Goal: Task Accomplishment & Management: Manage account settings

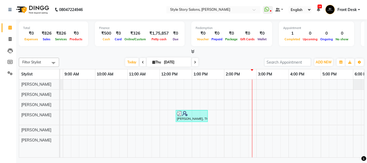
scroll to position [0, 92]
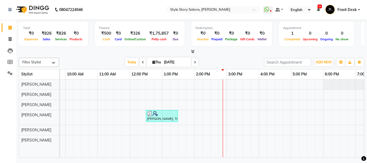
click at [225, 130] on div "[PERSON_NAME], TK01, 12:30 PM-01:30 PM, Hair Cut - Master - [DEMOGRAPHIC_DATA]" at bounding box center [227, 118] width 516 height 78
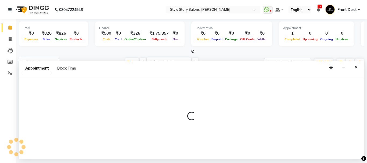
select select "84756"
select select "885"
select select "tentative"
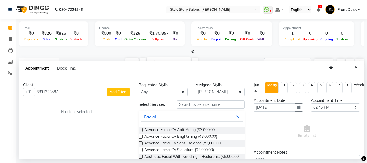
type input "8891223587"
click at [121, 94] on span "Add Client" at bounding box center [119, 91] width 18 height 5
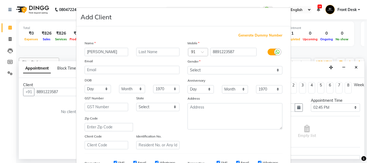
type input "[PERSON_NAME]"
click at [151, 54] on input "text" at bounding box center [158, 52] width 44 height 8
type input "[PERSON_NAME]"
click at [210, 69] on select "Select [DEMOGRAPHIC_DATA] [DEMOGRAPHIC_DATA] Other Prefer Not To Say" at bounding box center [234, 70] width 95 height 8
select select "[DEMOGRAPHIC_DATA]"
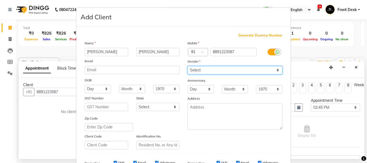
click at [187, 66] on select "Select [DEMOGRAPHIC_DATA] [DEMOGRAPHIC_DATA] Other Prefer Not To Say" at bounding box center [234, 70] width 95 height 8
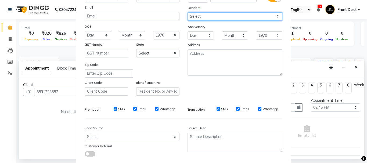
scroll to position [85, 0]
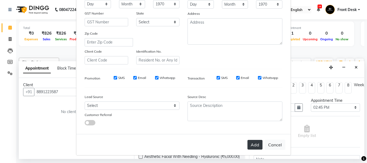
click at [255, 146] on button "Add" at bounding box center [254, 145] width 15 height 10
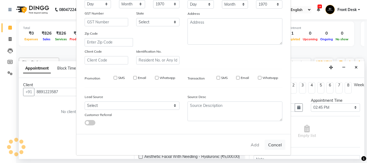
select select
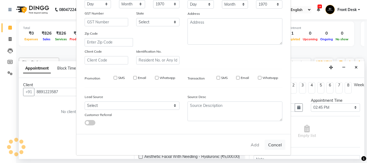
select select
checkbox input "false"
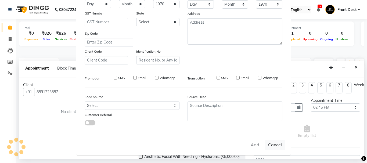
checkbox input "false"
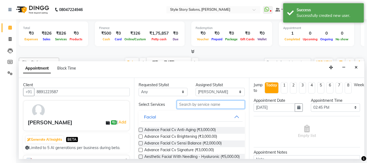
click at [204, 106] on input "text" at bounding box center [211, 104] width 68 height 8
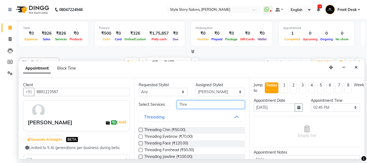
scroll to position [24, 0]
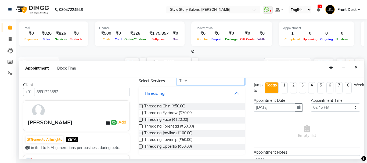
type input "Thre"
click at [140, 114] on label at bounding box center [141, 113] width 4 height 4
click at [140, 114] on input "checkbox" at bounding box center [140, 113] width 3 height 3
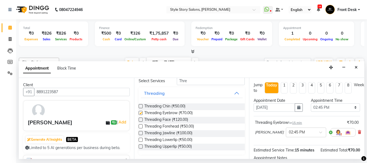
checkbox input "false"
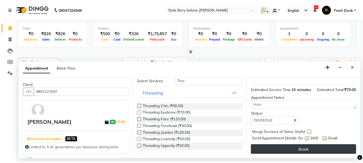
scroll to position [71, 0]
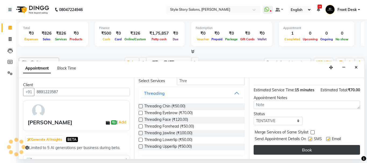
click at [316, 148] on button "Book" at bounding box center [306, 150] width 106 height 10
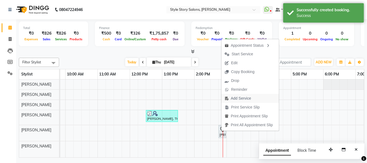
click at [259, 98] on button "Add Service" at bounding box center [249, 98] width 57 height 9
select select "84756"
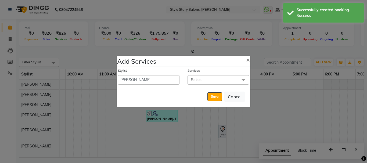
click at [219, 81] on span "Select" at bounding box center [217, 79] width 61 height 9
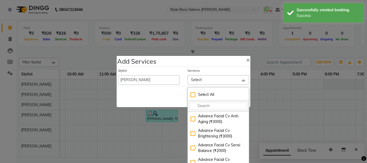
click at [221, 105] on input "multiselect-search" at bounding box center [218, 106] width 56 height 6
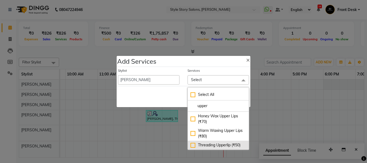
type input "upper"
click at [189, 144] on li "Threading Upperlip (₹50)" at bounding box center [218, 145] width 61 height 9
checkbox input "true"
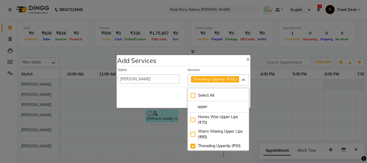
click at [163, 90] on div "Save Cancel" at bounding box center [184, 97] width 134 height 21
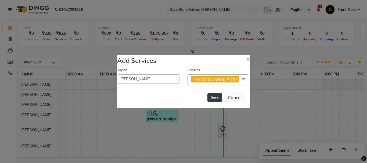
click at [214, 102] on button "Save" at bounding box center [214, 97] width 15 height 9
select select "82561"
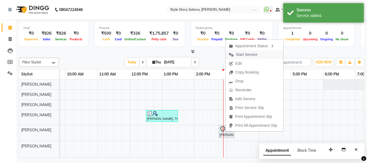
click at [240, 55] on span "Start Service" at bounding box center [246, 55] width 21 height 6
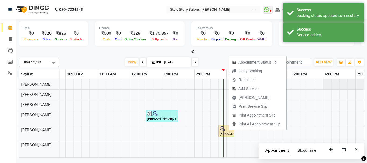
click at [229, 130] on ul "Appointment Status Copy Booking Reminder Add Service [PERSON_NAME] Print Servic…" at bounding box center [258, 93] width 58 height 74
drag, startPoint x: 232, startPoint y: 131, endPoint x: 226, endPoint y: 133, distance: 6.9
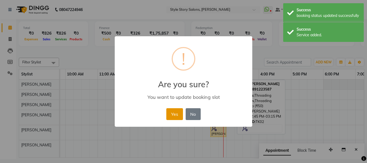
click at [179, 111] on button "Yes" at bounding box center [174, 114] width 16 height 12
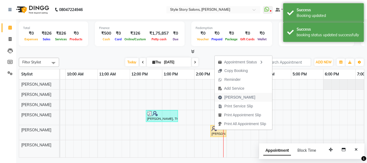
click at [238, 97] on span "[PERSON_NAME]" at bounding box center [239, 98] width 31 height 6
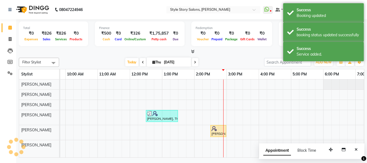
select select "service"
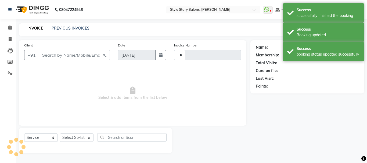
type input "1519"
select select "6249"
type input "8891223587"
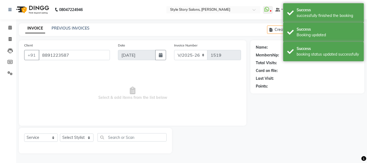
select select "84756"
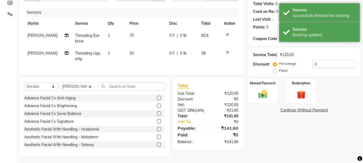
scroll to position [64, 0]
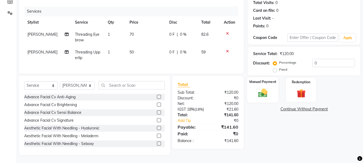
click at [264, 88] on img at bounding box center [262, 93] width 15 height 11
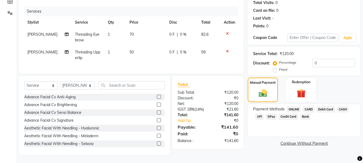
click at [257, 114] on span "UPI" at bounding box center [259, 117] width 8 height 6
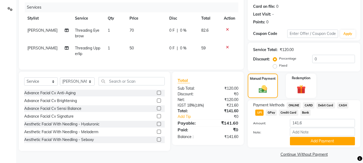
scroll to position [68, 0]
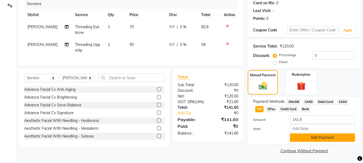
click at [314, 138] on button "Add Payment" at bounding box center [322, 137] width 65 height 8
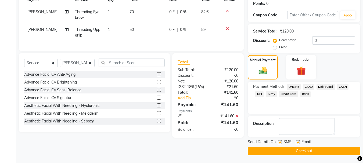
scroll to position [83, 0]
click at [311, 148] on button "Checkout" at bounding box center [304, 151] width 113 height 8
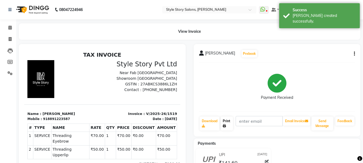
click at [229, 127] on link "Print" at bounding box center [226, 124] width 12 height 14
click at [10, 28] on icon at bounding box center [9, 28] width 3 height 4
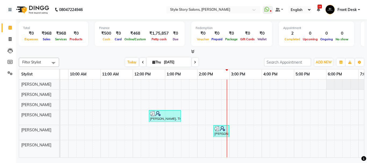
scroll to position [0, 117]
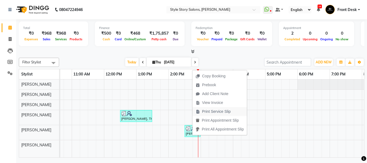
click at [215, 110] on span "Print Service Slip" at bounding box center [216, 112] width 29 height 6
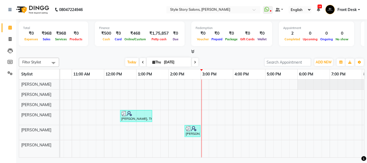
click at [218, 104] on div "[PERSON_NAME], TK01, 12:30 PM-01:30 PM, Hair Cut - Master - [DEMOGRAPHIC_DATA] …" at bounding box center [201, 118] width 516 height 78
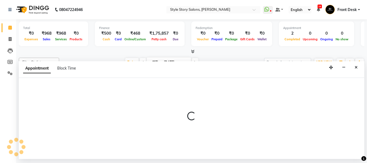
select select "62113"
select select "tentative"
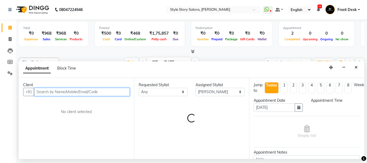
select select "930"
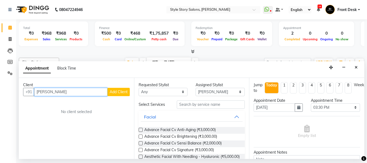
click at [44, 93] on input "[PERSON_NAME]" at bounding box center [70, 92] width 73 height 8
drag, startPoint x: 65, startPoint y: 93, endPoint x: 33, endPoint y: 93, distance: 32.0
click at [32, 93] on div "+91 [PERSON_NAME] Add Client" at bounding box center [76, 92] width 107 height 8
click at [63, 92] on input "[PERSON_NAME]" at bounding box center [70, 92] width 73 height 8
drag, startPoint x: 66, startPoint y: 92, endPoint x: 48, endPoint y: 91, distance: 18.3
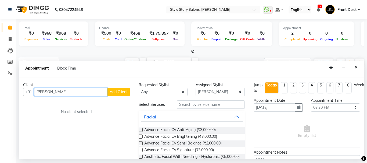
click at [48, 91] on input "[PERSON_NAME]" at bounding box center [70, 92] width 73 height 8
type input "[PERSON_NAME]"
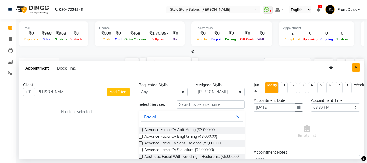
click at [357, 68] on icon "Close" at bounding box center [355, 68] width 3 height 4
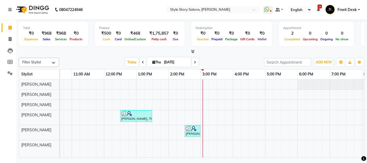
click at [219, 104] on div "[PERSON_NAME], TK01, 12:30 PM-01:30 PM, Hair Cut - Master - [DEMOGRAPHIC_DATA] …" at bounding box center [201, 118] width 516 height 78
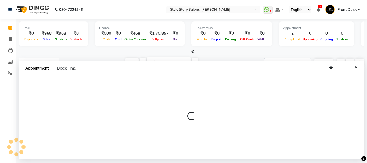
select select "62113"
select select "930"
select select "tentative"
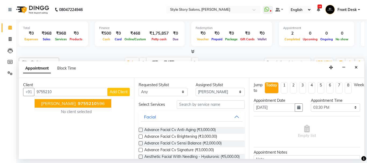
click at [91, 105] on span "9755210" at bounding box center [87, 103] width 19 height 5
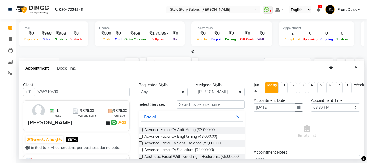
type input "9755210596"
click at [204, 104] on input "text" at bounding box center [211, 104] width 68 height 8
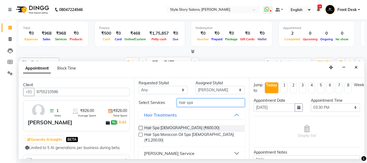
scroll to position [0, 0]
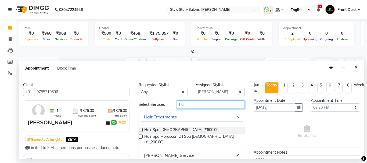
type input "h"
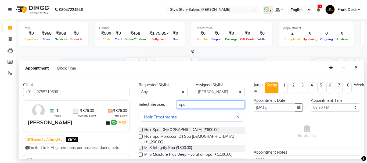
type input "spa"
click at [140, 146] on label at bounding box center [141, 148] width 4 height 4
click at [140, 147] on input "checkbox" at bounding box center [140, 148] width 3 height 3
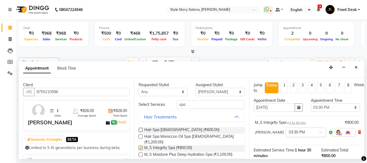
checkbox input "false"
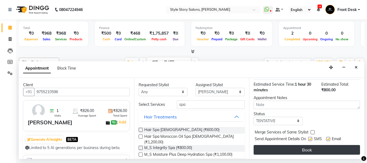
scroll to position [71, 0]
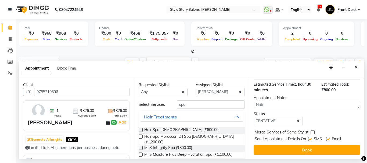
click at [306, 148] on button "Book" at bounding box center [306, 150] width 106 height 10
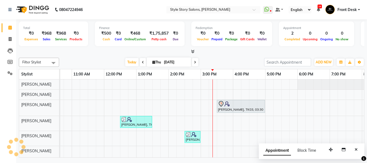
click at [230, 88] on div "[PERSON_NAME], TK03, 03:30 PM-05:00 PM, M_S Integrity Spa [PERSON_NAME], TK01, …" at bounding box center [201, 118] width 516 height 78
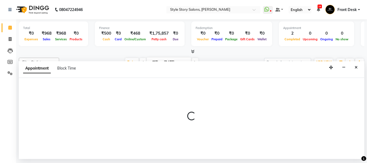
select select "46661"
select select "945"
select select "tentative"
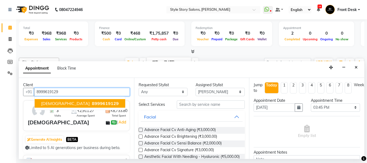
click at [53, 103] on span "[DEMOGRAPHIC_DATA]" at bounding box center [65, 103] width 49 height 5
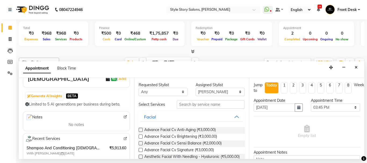
scroll to position [54, 0]
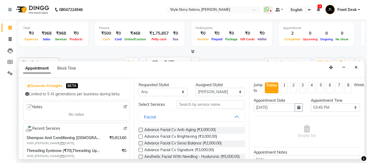
click at [86, 140] on span "Shampoo And Conditioning [DEMOGRAPHIC_DATA],Threading Forehead (₹50)" at bounding box center [64, 138] width 75 height 6
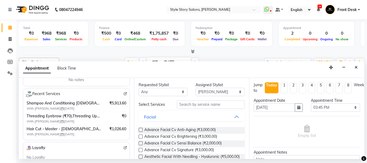
scroll to position [81, 0]
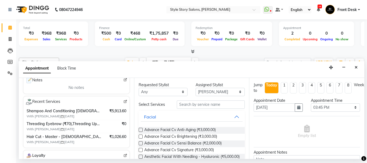
click at [123, 102] on img at bounding box center [125, 102] width 4 height 4
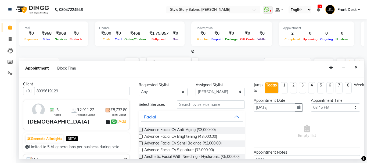
scroll to position [0, 0]
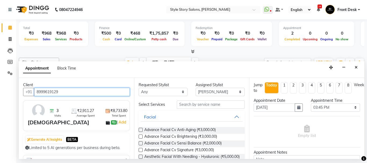
click at [108, 93] on input "8999619129" at bounding box center [82, 92] width 96 height 8
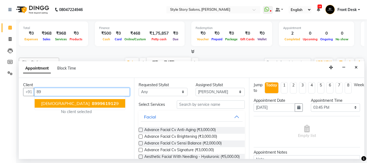
type input "8"
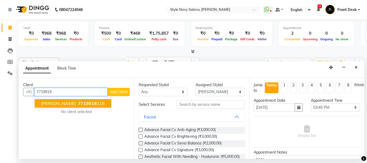
click at [71, 102] on span "[PERSON_NAME]" at bounding box center [58, 103] width 35 height 5
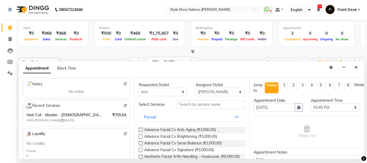
scroll to position [81, 0]
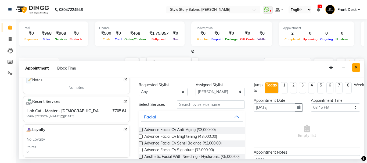
type input "7719919216"
click at [355, 66] on icon "Close" at bounding box center [355, 68] width 3 height 4
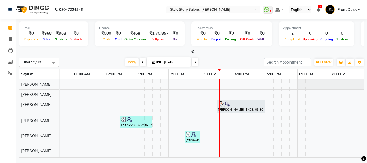
click at [223, 124] on div "[PERSON_NAME], TK03, 03:30 PM-05:00 PM, M_S Integrity Spa [PERSON_NAME], TK01, …" at bounding box center [201, 118] width 516 height 78
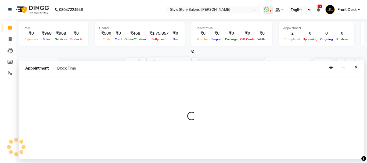
select select "62114"
select select "tentative"
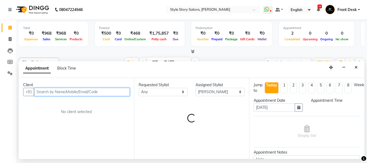
select select "930"
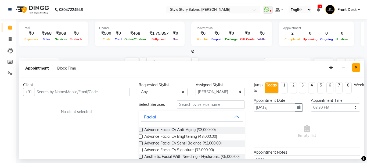
click at [354, 68] on icon "Close" at bounding box center [355, 68] width 3 height 4
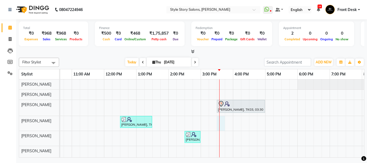
click at [224, 123] on div "[PERSON_NAME], TK03, 03:30 PM-05:00 PM, M_S Integrity Spa [PERSON_NAME], TK01, …" at bounding box center [201, 118] width 516 height 78
select select "62114"
select select "930"
select select "tentative"
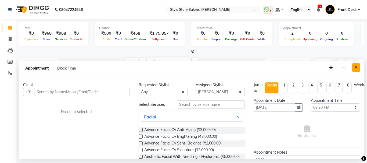
click at [358, 67] on button "Close" at bounding box center [356, 67] width 8 height 8
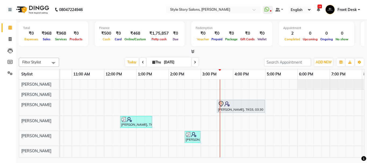
click at [224, 121] on div "[PERSON_NAME], TK03, 03:30 PM-05:00 PM, M_S Integrity Spa [PERSON_NAME], TK01, …" at bounding box center [201, 118] width 516 height 78
select select "62114"
select select "tentative"
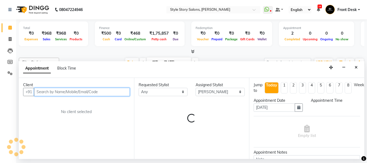
select select "930"
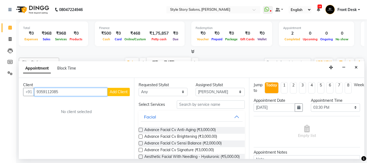
type input "9359112085"
click at [115, 93] on span "Add Client" at bounding box center [119, 91] width 18 height 5
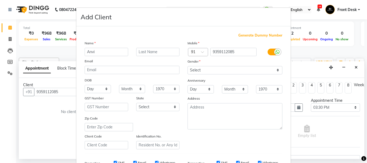
type input "Anvi"
click at [148, 52] on input "text" at bounding box center [158, 52] width 44 height 8
type input "[PERSON_NAME]"
click at [194, 71] on select "Select [DEMOGRAPHIC_DATA] [DEMOGRAPHIC_DATA] Other Prefer Not To Say" at bounding box center [234, 70] width 95 height 8
select select "[DEMOGRAPHIC_DATA]"
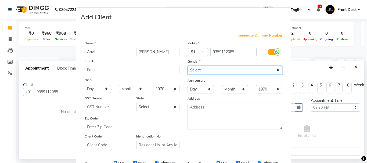
click at [187, 66] on select "Select [DEMOGRAPHIC_DATA] [DEMOGRAPHIC_DATA] Other Prefer Not To Say" at bounding box center [234, 70] width 95 height 8
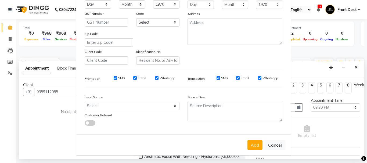
scroll to position [85, 0]
click at [254, 146] on button "Add" at bounding box center [254, 145] width 15 height 10
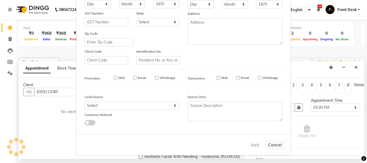
select select
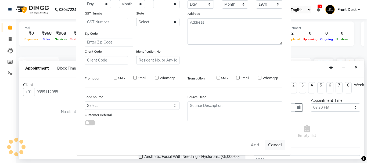
select select
checkbox input "false"
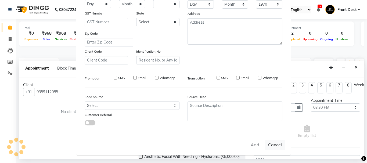
checkbox input "false"
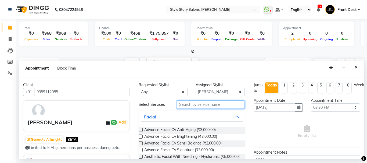
click at [220, 106] on input "text" at bounding box center [211, 104] width 68 height 8
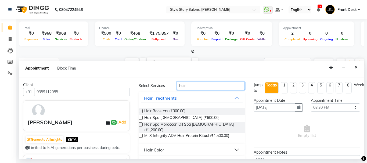
scroll to position [51, 0]
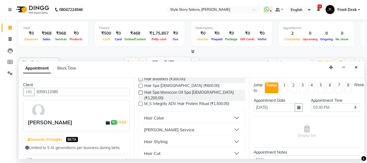
type input "hair"
click at [232, 149] on button "Hair Cut" at bounding box center [192, 153] width 102 height 10
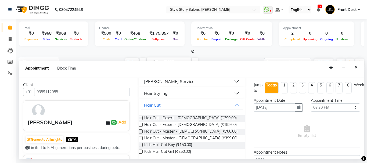
click at [141, 129] on label at bounding box center [141, 131] width 4 height 4
click at [141, 130] on input "checkbox" at bounding box center [140, 131] width 3 height 3
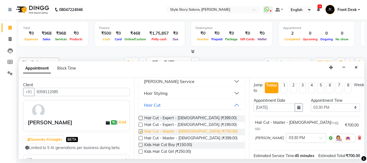
checkbox input "false"
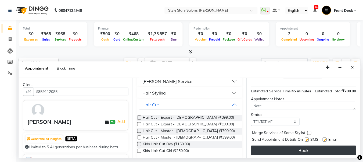
scroll to position [70, 0]
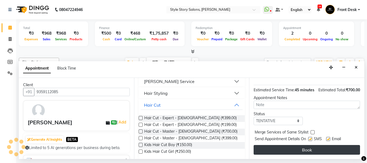
click at [326, 148] on button "Book" at bounding box center [306, 150] width 106 height 10
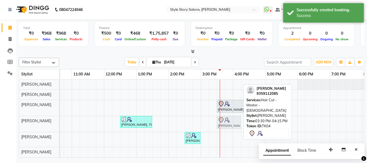
drag, startPoint x: 225, startPoint y: 122, endPoint x: 228, endPoint y: 122, distance: 3.0
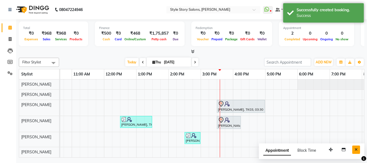
click at [356, 148] on icon "Close" at bounding box center [355, 150] width 3 height 4
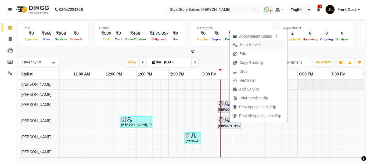
click at [274, 46] on button "Start Service" at bounding box center [258, 45] width 57 height 9
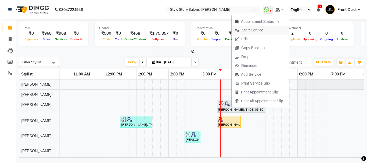
click at [257, 29] on span "Start Service" at bounding box center [252, 30] width 21 height 6
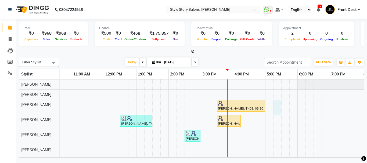
click at [276, 110] on div "[PERSON_NAME], TK03, 03:30 PM-05:00 PM, M_S Integrity Spa [PERSON_NAME], TK01, …" at bounding box center [201, 118] width 516 height 78
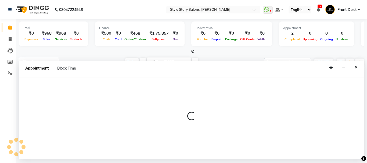
select select "62113"
select select "tentative"
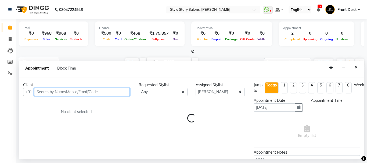
select select "1035"
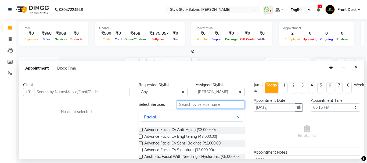
click at [212, 106] on input "text" at bounding box center [211, 104] width 68 height 8
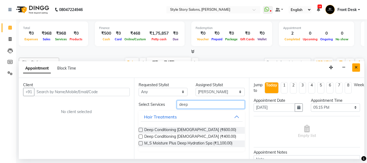
type input "deep"
click at [354, 67] on button "Close" at bounding box center [356, 67] width 8 height 8
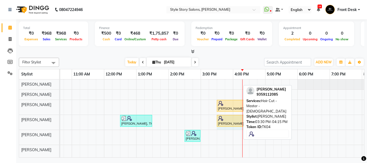
click at [242, 121] on div "[PERSON_NAME], TK03, 03:30 PM-05:00 PM, M_S Integrity Spa [PERSON_NAME], TK01, …" at bounding box center [201, 118] width 516 height 78
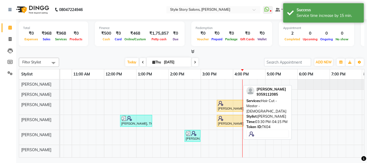
click at [238, 60] on div "[DATE] [DATE]" at bounding box center [162, 62] width 200 height 8
click at [223, 58] on div "[DATE] [DATE]" at bounding box center [162, 62] width 200 height 8
click at [317, 121] on div "[PERSON_NAME], TK03, 03:30 PM-05:00 PM, M_S Integrity Spa [PERSON_NAME], TK01, …" at bounding box center [201, 118] width 516 height 78
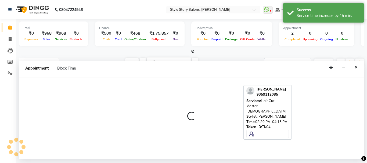
select select "62114"
select select "1110"
select select "tentative"
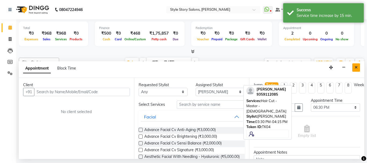
click at [357, 67] on icon "Close" at bounding box center [355, 68] width 3 height 4
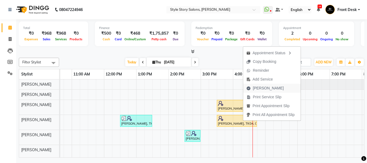
click at [273, 90] on span "[PERSON_NAME]" at bounding box center [265, 88] width 44 height 9
select select "service"
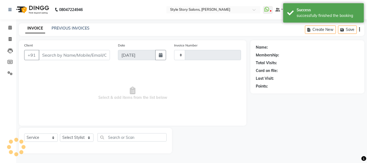
type input "1520"
select select "6249"
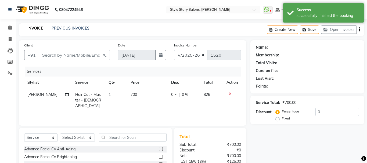
type input "9359112085"
select select "62114"
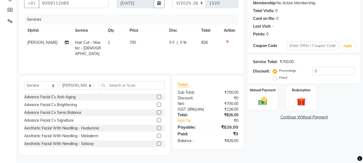
scroll to position [54, 0]
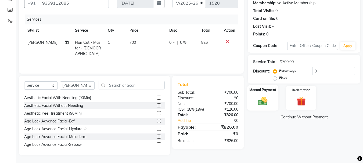
click at [266, 102] on img at bounding box center [262, 101] width 15 height 11
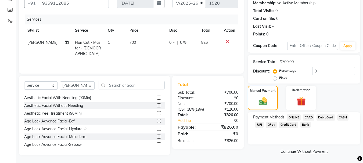
click at [340, 117] on span "CASH" at bounding box center [343, 117] width 12 height 6
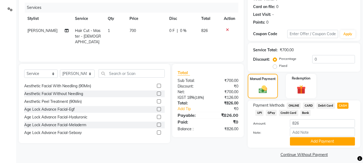
scroll to position [68, 0]
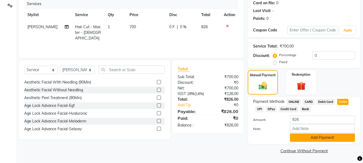
click at [338, 139] on button "Add Payment" at bounding box center [322, 137] width 65 height 8
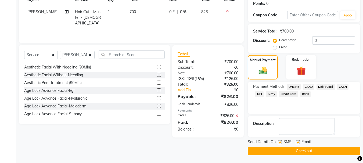
scroll to position [83, 0]
click at [295, 147] on button "Checkout" at bounding box center [304, 151] width 113 height 8
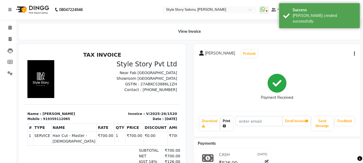
click at [230, 124] on link "Print" at bounding box center [226, 124] width 12 height 14
click at [9, 26] on icon at bounding box center [9, 28] width 3 height 4
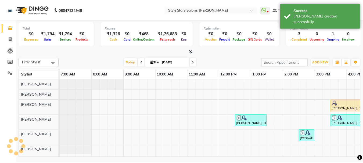
scroll to position [0, 212]
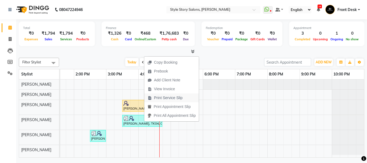
click at [169, 98] on span "Print Service Slip" at bounding box center [168, 98] width 29 height 6
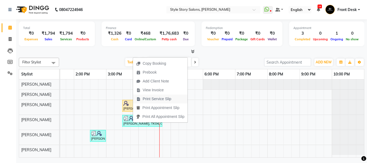
click at [156, 97] on span "Print Service Slip" at bounding box center [157, 99] width 29 height 6
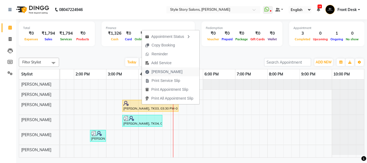
click at [168, 73] on span "[PERSON_NAME]" at bounding box center [166, 72] width 31 height 6
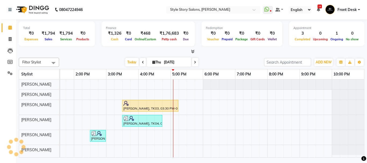
select select "service"
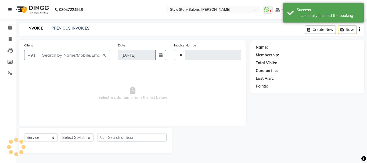
type input "1521"
select select "6249"
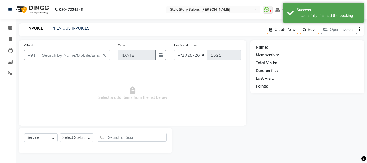
type input "9755210596"
select select "62113"
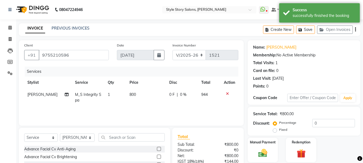
click at [134, 95] on td "800" at bounding box center [146, 98] width 40 height 18
select select "62113"
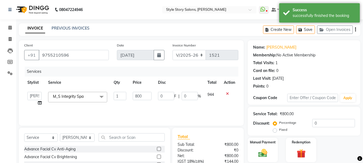
click at [134, 95] on input "800" at bounding box center [142, 96] width 19 height 8
type input "1200"
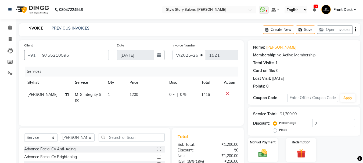
click at [185, 107] on div "Services Stylist Service Qty Price Disc Total Action [PERSON_NAME] M_S Integrit…" at bounding box center [131, 94] width 214 height 54
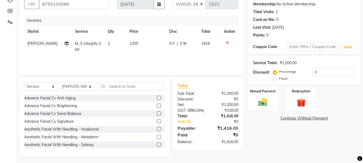
scroll to position [52, 0]
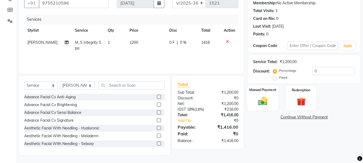
click at [266, 98] on img at bounding box center [262, 101] width 15 height 11
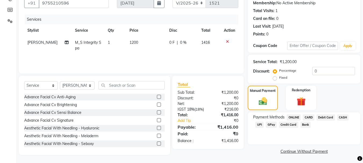
click at [262, 124] on span "UPI" at bounding box center [259, 125] width 8 height 6
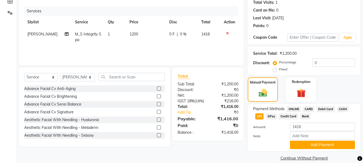
scroll to position [68, 0]
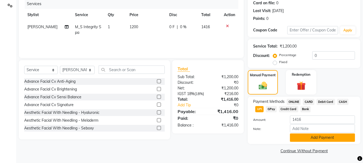
click at [311, 137] on button "Add Payment" at bounding box center [322, 137] width 65 height 8
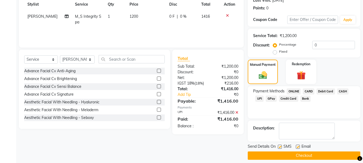
scroll to position [83, 0]
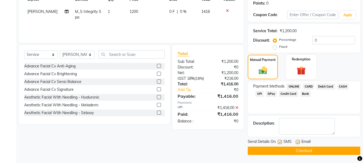
click at [312, 151] on button "Checkout" at bounding box center [304, 151] width 113 height 8
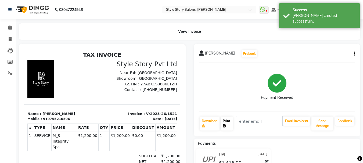
click at [226, 124] on link "Print" at bounding box center [226, 124] width 12 height 14
click at [9, 27] on icon at bounding box center [9, 28] width 3 height 4
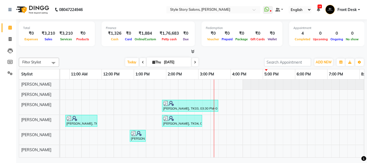
scroll to position [0, 172]
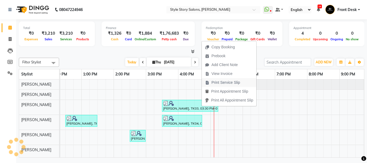
click at [226, 81] on span "Print Service Slip" at bounding box center [225, 83] width 29 height 6
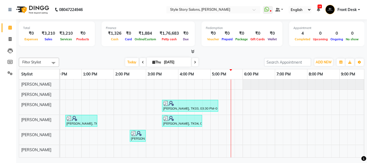
click at [241, 122] on div "[PERSON_NAME], TK03, 03:30 PM-05:15 PM, M_S Integrity Spa [PERSON_NAME], TK01, …" at bounding box center [146, 118] width 516 height 78
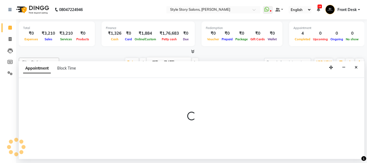
select select "62114"
select select "tentative"
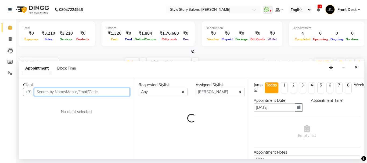
select select "1065"
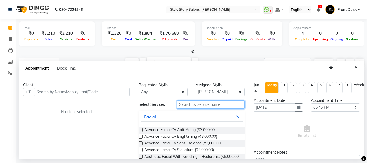
click at [187, 105] on input "text" at bounding box center [211, 104] width 68 height 8
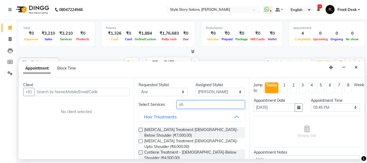
type input "s"
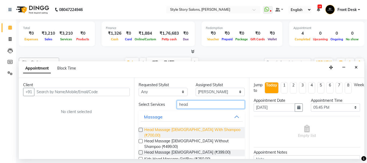
type input "head"
click at [218, 129] on span "Head Massage [DEMOGRAPHIC_DATA] With Shampoo (₹700.00)" at bounding box center [192, 132] width 96 height 11
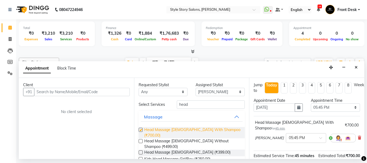
checkbox input "false"
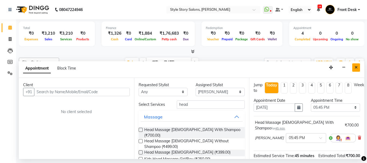
click at [357, 69] on icon "Close" at bounding box center [355, 68] width 3 height 4
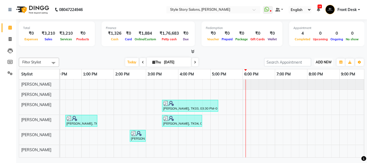
click at [322, 61] on span "ADD NEW" at bounding box center [324, 62] width 16 height 4
click at [316, 87] on link "Add Attendance" at bounding box center [311, 86] width 42 height 7
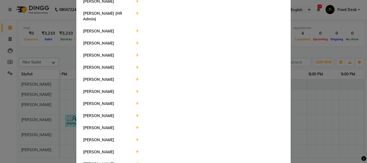
scroll to position [300, 0]
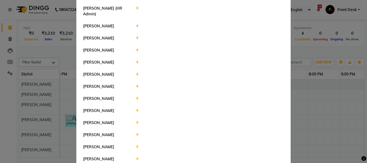
click at [135, 145] on icon at bounding box center [136, 147] width 3 height 4
click at [166, 145] on input "18:07" at bounding box center [179, 149] width 30 height 8
type input "11:00"
click at [196, 146] on button "Check-In" at bounding box center [202, 150] width 16 height 8
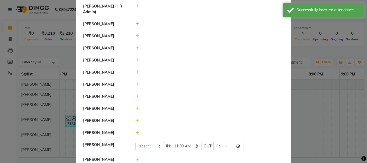
scroll to position [303, 0]
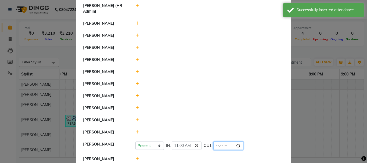
click at [223, 142] on input "time" at bounding box center [228, 146] width 30 height 8
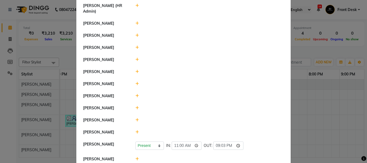
type input "21:03"
click at [275, 93] on div at bounding box center [209, 96] width 157 height 6
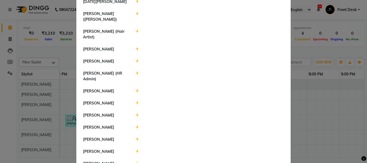
scroll to position [269, 0]
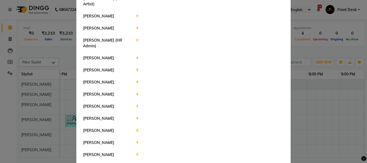
click at [136, 38] on icon at bounding box center [136, 40] width 3 height 4
click at [166, 39] on input "18:08" at bounding box center [179, 43] width 30 height 8
type input "10:10"
click at [195, 39] on button "Check-In" at bounding box center [202, 43] width 16 height 8
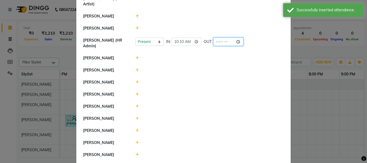
click at [223, 38] on input "time" at bounding box center [228, 42] width 30 height 8
type input "18:08"
click at [256, 38] on div "Present Absent Late Half Day Weekly Off IN: 10:10 OUT: 18:08" at bounding box center [209, 42] width 149 height 8
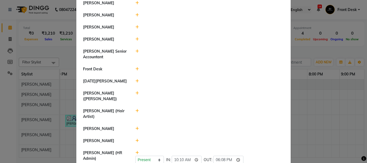
scroll to position [129, 0]
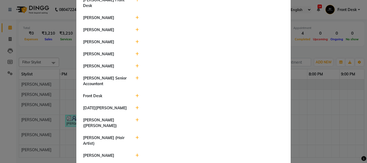
click at [136, 52] on icon at bounding box center [136, 54] width 3 height 4
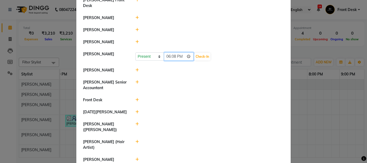
click at [166, 52] on input "18:08" at bounding box center [179, 56] width 30 height 8
type input "09:10"
click at [194, 54] on button "Check-In" at bounding box center [202, 57] width 16 height 8
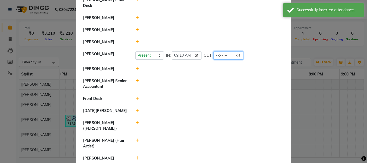
click at [223, 51] on input "time" at bounding box center [228, 55] width 30 height 8
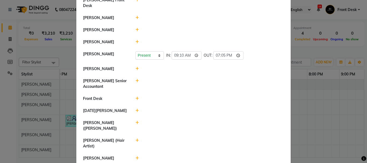
type input "19:05"
click at [265, 51] on div "Present Absent Late Half Day Weekly Off IN: 09:10 OUT: 19:05" at bounding box center [209, 55] width 149 height 8
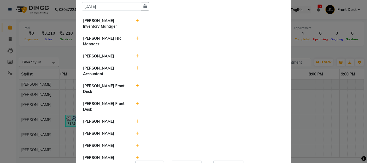
scroll to position [22, 0]
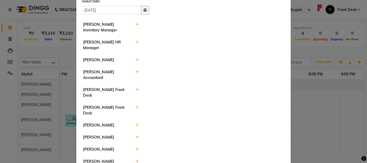
click at [135, 60] on icon at bounding box center [136, 60] width 3 height 4
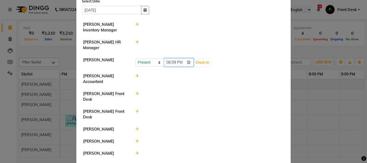
click at [168, 61] on input "18:09" at bounding box center [179, 62] width 30 height 8
type input "11:00"
click at [198, 63] on button "Check-In" at bounding box center [202, 63] width 16 height 8
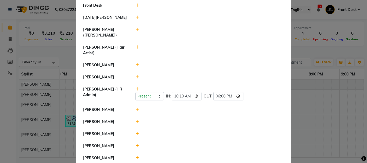
scroll to position [237, 0]
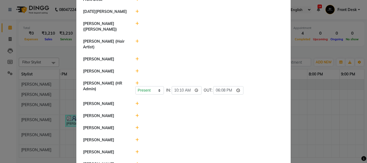
click at [135, 102] on icon at bounding box center [136, 104] width 3 height 4
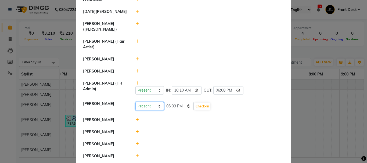
click at [157, 102] on select "Present Absent Late Half Day Weekly Off" at bounding box center [149, 106] width 28 height 8
select select "A"
click at [135, 102] on select "Present Absent Late Half Day Weekly Off" at bounding box center [149, 106] width 28 height 8
click at [166, 103] on button "Save" at bounding box center [169, 107] width 10 height 8
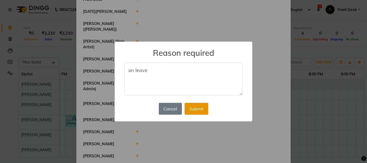
type textarea "on leave"
click at [193, 111] on button "Submit" at bounding box center [196, 109] width 24 height 12
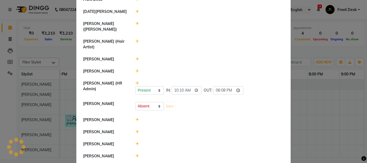
select select "A"
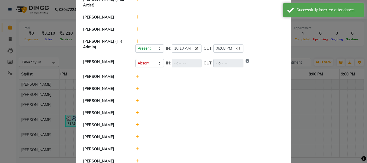
scroll to position [290, 0]
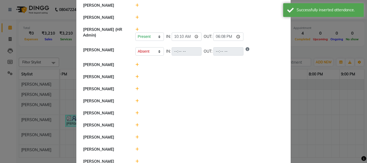
click at [135, 135] on icon at bounding box center [136, 137] width 3 height 4
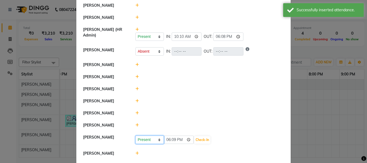
click at [157, 136] on select "Present Absent Late Half Day Weekly Off" at bounding box center [149, 140] width 28 height 8
select select "A"
click at [135, 136] on select "Present Absent Late Half Day Weekly Off" at bounding box center [149, 140] width 28 height 8
click at [167, 136] on button "Save" at bounding box center [169, 140] width 10 height 8
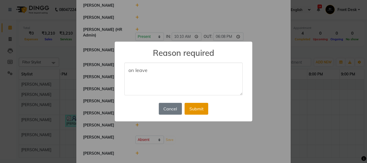
type textarea "on leave"
click at [193, 107] on button "Submit" at bounding box center [196, 109] width 24 height 12
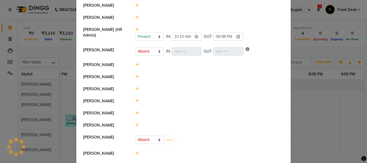
select select "A"
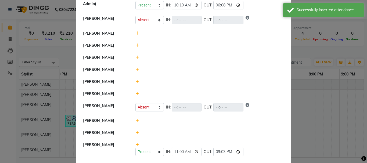
scroll to position [322, 0]
click at [135, 130] on icon at bounding box center [136, 132] width 3 height 4
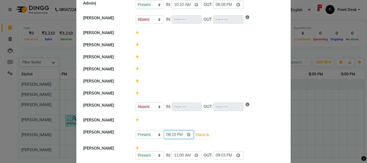
click at [166, 131] on input "18:10" at bounding box center [179, 135] width 30 height 8
type input "11:13"
click at [199, 131] on button "Check-In" at bounding box center [202, 135] width 16 height 8
select select "A"
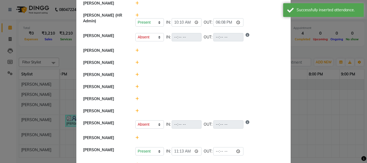
scroll to position [282, 0]
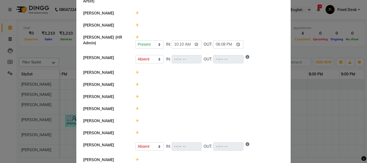
click at [136, 95] on icon at bounding box center [136, 97] width 3 height 4
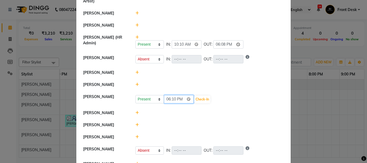
click at [165, 95] on input "18:10" at bounding box center [179, 99] width 30 height 8
click at [165, 95] on input "20:09" at bounding box center [179, 99] width 30 height 8
type input "09:05"
click at [194, 96] on button "Check-In" at bounding box center [202, 100] width 16 height 8
select select "A"
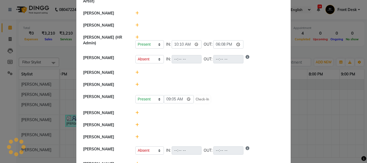
select select "A"
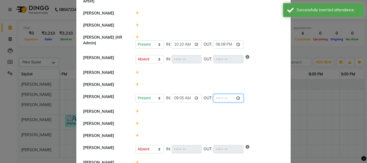
click at [222, 94] on input "time" at bounding box center [228, 98] width 30 height 8
type input "19:01"
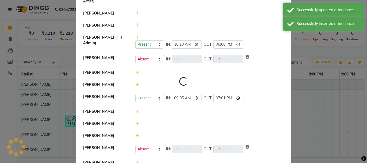
click at [259, 44] on li "[PERSON_NAME] (HR Admin) Present Absent Late Half Day Weekly Off IN: 10:10 OUT:…" at bounding box center [184, 41] width 212 height 21
select select "A"
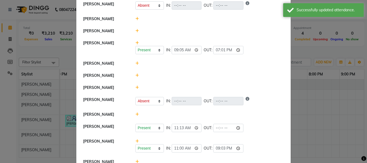
scroll to position [345, 0]
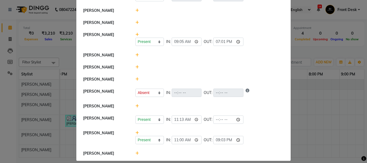
click at [136, 151] on icon at bounding box center [136, 153] width 3 height 4
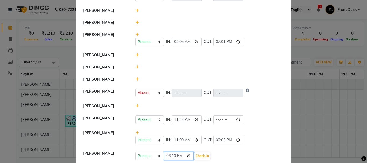
click at [166, 152] on input "18:10" at bounding box center [179, 156] width 30 height 8
type input "12:00"
click at [199, 152] on button "Check-In" at bounding box center [202, 156] width 16 height 8
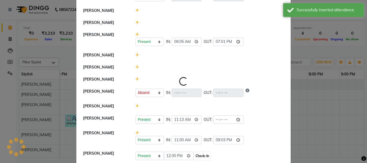
select select "A"
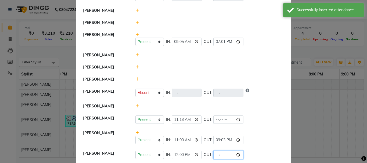
click at [221, 151] on input "time" at bounding box center [228, 155] width 30 height 8
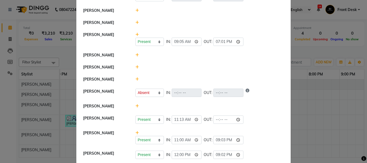
type input "21:02"
click at [268, 112] on li "[PERSON_NAME] Present Absent Late Half Day Weekly Off IN: 11:13 OUT:" at bounding box center [184, 119] width 212 height 15
select select "A"
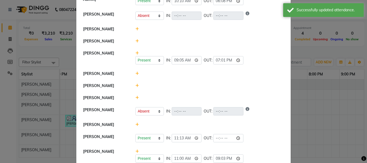
scroll to position [299, 0]
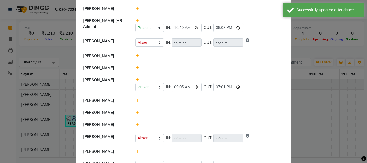
click at [135, 66] on icon at bounding box center [136, 68] width 3 height 4
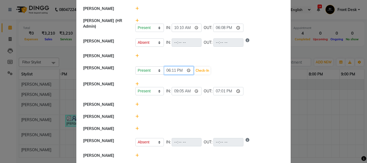
click at [168, 66] on input "18:11" at bounding box center [179, 70] width 30 height 8
type input "11:10"
click at [195, 67] on button "Check-In" at bounding box center [202, 71] width 16 height 8
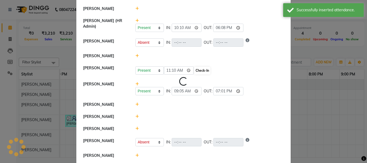
select select "A"
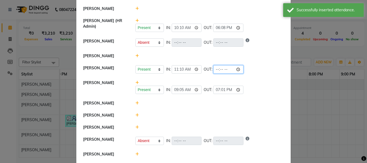
click at [224, 65] on input "time" at bounding box center [228, 69] width 30 height 8
type input "21:02"
click at [266, 88] on div "Present Absent Late Half Day Weekly Off IN: 09:05 OUT: 19:01" at bounding box center [209, 90] width 149 height 8
select select "A"
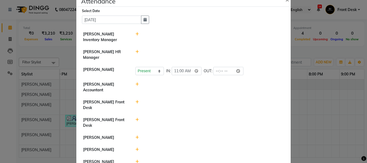
scroll to position [4, 0]
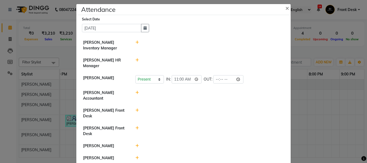
click at [328, 94] on ngb-modal-window "Attendance × Select Date [DATE] [PERSON_NAME] Inventory Manager [PERSON_NAME] H…" at bounding box center [183, 81] width 367 height 163
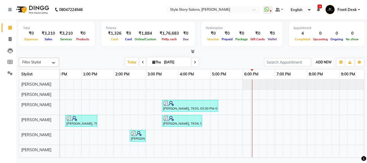
click at [323, 62] on span "ADD NEW" at bounding box center [324, 62] width 16 height 4
click at [324, 85] on link "Add Attendance" at bounding box center [311, 86] width 42 height 7
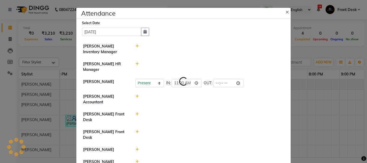
select select "A"
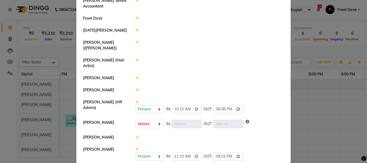
scroll to position [215, 0]
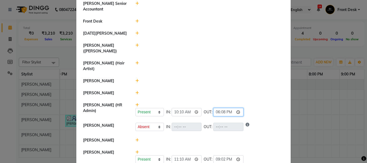
click at [215, 108] on input "18:08" at bounding box center [228, 112] width 30 height 8
type input "18:18"
click at [229, 78] on div at bounding box center [209, 81] width 157 height 6
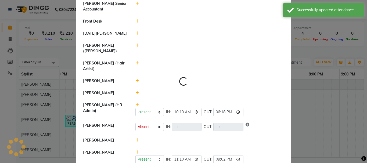
select select "A"
click at [329, 121] on ngb-modal-window "Attendance × Select Date [DATE] [PERSON_NAME] Inventory Manager [PERSON_NAME] H…" at bounding box center [183, 81] width 367 height 163
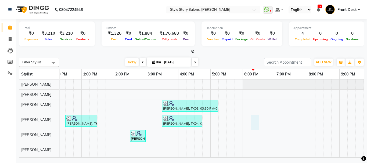
click at [258, 122] on div "[PERSON_NAME], TK03, 03:30 PM-05:15 PM, M_S Integrity Spa [PERSON_NAME], TK01, …" at bounding box center [146, 118] width 516 height 78
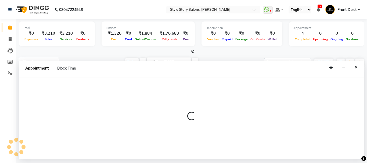
select select "62114"
select select "tentative"
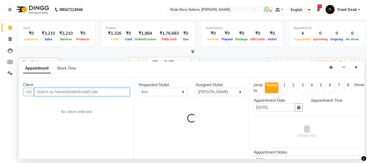
select select "1095"
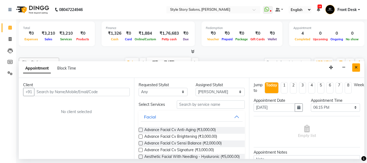
click at [356, 68] on icon "Close" at bounding box center [355, 68] width 3 height 4
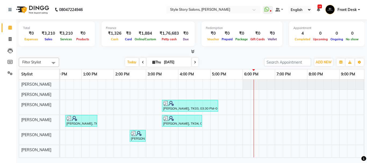
click at [258, 121] on div "[PERSON_NAME], TK03, 03:30 PM-05:15 PM, M_S Integrity Spa [PERSON_NAME], TK01, …" at bounding box center [146, 118] width 516 height 78
select select "62114"
select select "tentative"
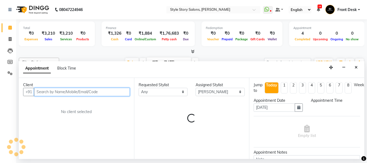
select select "1095"
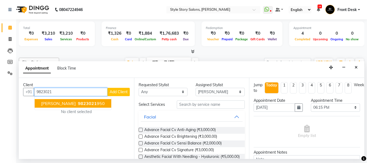
click at [55, 105] on span "[PERSON_NAME]" at bounding box center [58, 103] width 35 height 5
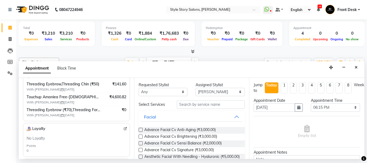
scroll to position [54, 0]
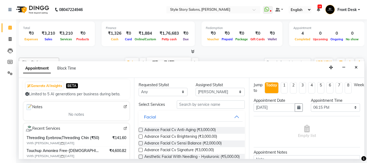
type input "9823021950"
click at [193, 104] on input "text" at bounding box center [211, 104] width 68 height 8
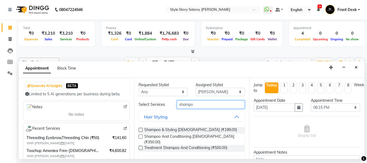
type input "shampo"
click at [140, 137] on label at bounding box center [141, 137] width 4 height 4
click at [140, 137] on input "checkbox" at bounding box center [140, 136] width 3 height 3
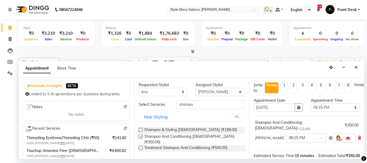
checkbox input "false"
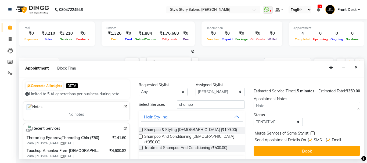
scroll to position [70, 0]
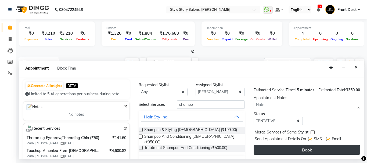
click at [297, 148] on button "Book" at bounding box center [306, 150] width 106 height 10
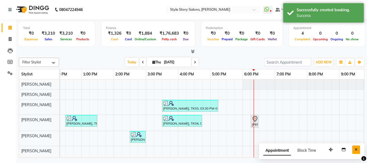
click at [357, 151] on icon "Close" at bounding box center [355, 150] width 3 height 4
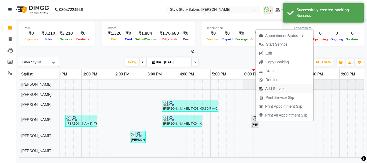
click at [272, 87] on span "Add Service" at bounding box center [275, 89] width 20 height 6
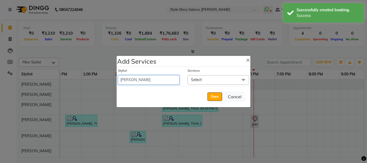
click at [145, 78] on select "[PERSON_NAME] [PERSON_NAME] [PERSON_NAME] Front Desk [PERSON_NAME] Deepika Taiw…" at bounding box center [148, 79] width 61 height 9
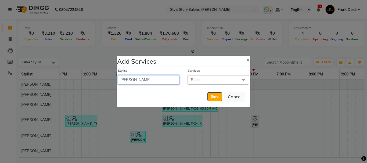
select select "62113"
click at [118, 75] on select "[PERSON_NAME] [PERSON_NAME] [PERSON_NAME] Front Desk [PERSON_NAME] Deepika Taiw…" at bounding box center [148, 79] width 61 height 9
select select "1110"
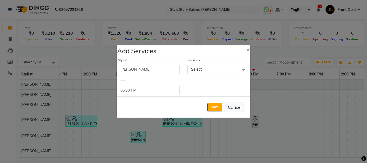
click at [200, 71] on span "Select" at bounding box center [196, 69] width 11 height 5
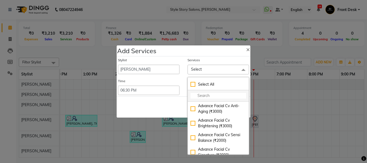
click at [204, 97] on input "multiselect-search" at bounding box center [218, 96] width 56 height 6
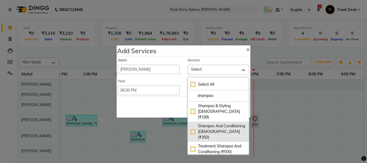
type input "shampoo"
click at [193, 126] on div "Shampoo And Conditioning [DEMOGRAPHIC_DATA] (₹350)" at bounding box center [218, 131] width 56 height 17
checkbox input "true"
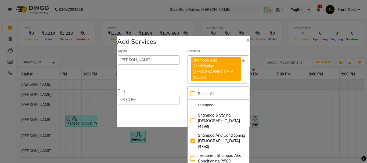
click at [169, 81] on div "Stylist [PERSON_NAME] [PERSON_NAME] [PERSON_NAME] Front Desk [PERSON_NAME] Deep…" at bounding box center [149, 65] width 70 height 35
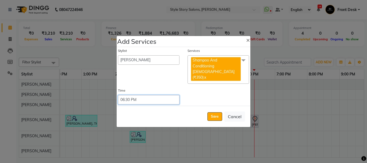
click at [163, 98] on select "Select 09:00 AM 09:15 AM 09:30 AM 09:45 AM 10:00 AM 10:15 AM 10:30 AM 10:45 AM …" at bounding box center [148, 99] width 61 height 9
select select "1095"
click at [118, 95] on select "Select 09:00 AM 09:15 AM 09:30 AM 09:45 AM 10:00 AM 10:15 AM 10:30 AM 10:45 AM …" at bounding box center [148, 99] width 61 height 9
click at [213, 114] on button "Save" at bounding box center [214, 116] width 15 height 9
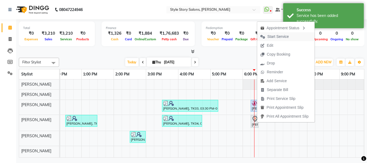
click at [283, 40] on span "Start Service" at bounding box center [274, 36] width 35 height 9
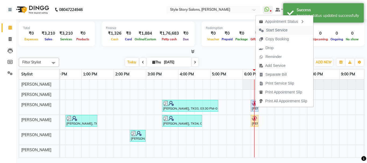
click at [281, 31] on span "Start Service" at bounding box center [276, 30] width 21 height 6
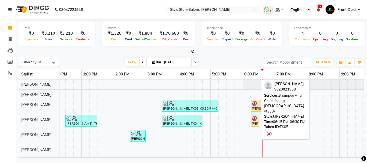
drag, startPoint x: 257, startPoint y: 105, endPoint x: 262, endPoint y: 105, distance: 4.8
click at [262, 105] on div "Filter Stylist Select All [PERSON_NAME] [PERSON_NAME] [PERSON_NAME] [PERSON_NAM…" at bounding box center [191, 107] width 345 height 102
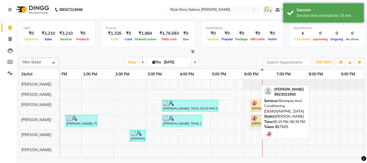
drag, startPoint x: 257, startPoint y: 120, endPoint x: 266, endPoint y: 120, distance: 9.1
click at [266, 120] on div "Filter Stylist Select All [PERSON_NAME] [PERSON_NAME] [PERSON_NAME] [PERSON_NAM…" at bounding box center [191, 107] width 345 height 102
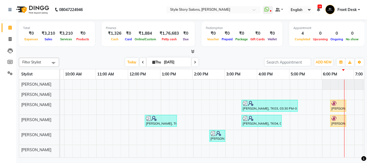
scroll to position [0, 93]
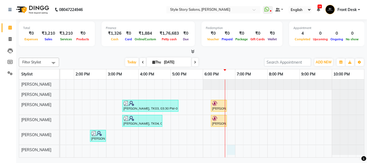
click at [225, 148] on div "[PERSON_NAME], TK03, 03:30 PM-05:15 PM, M_S Integrity Spa [PERSON_NAME], TK05, …" at bounding box center [106, 118] width 516 height 78
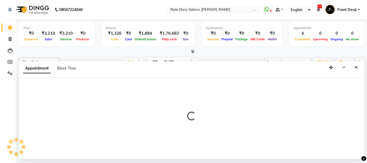
select select "89934"
select select "tentative"
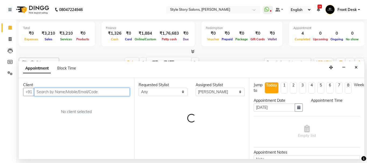
select select "1125"
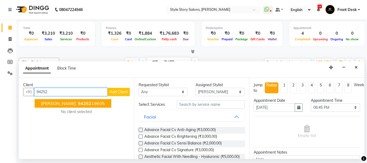
click at [49, 103] on span "[PERSON_NAME]" at bounding box center [58, 103] width 35 height 5
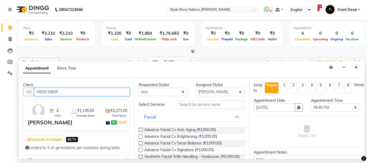
type input "9425219605"
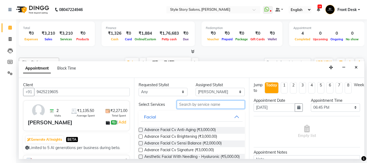
click at [212, 105] on input "text" at bounding box center [211, 104] width 68 height 8
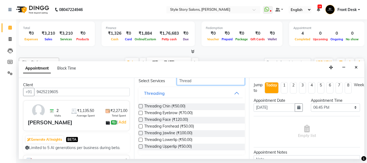
type input "Thread"
click at [139, 113] on label at bounding box center [141, 113] width 4 height 4
click at [139, 113] on input "checkbox" at bounding box center [140, 113] width 3 height 3
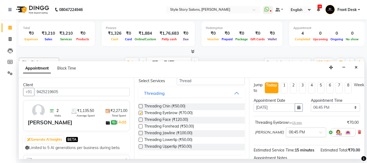
checkbox input "false"
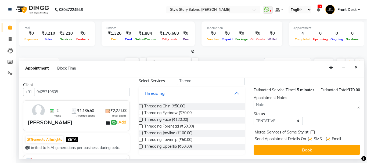
scroll to position [71, 0]
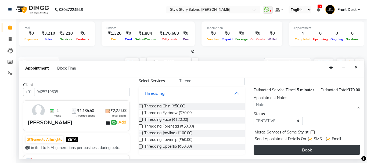
click at [314, 145] on button "Book" at bounding box center [306, 150] width 106 height 10
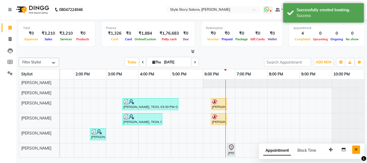
click at [355, 151] on button "Close" at bounding box center [356, 150] width 8 height 8
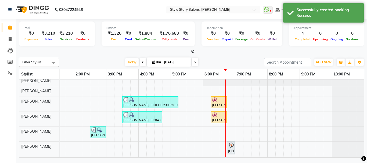
scroll to position [8, 0]
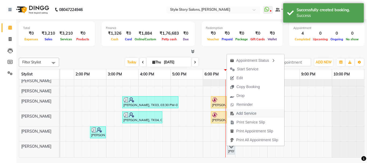
click at [253, 116] on span "Add Service" at bounding box center [243, 113] width 33 height 9
select select "89934"
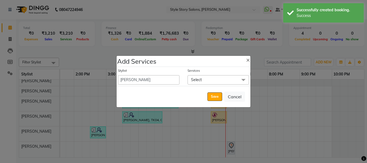
click at [219, 79] on span "Select" at bounding box center [217, 79] width 61 height 9
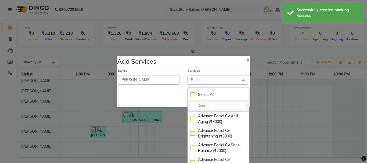
click at [215, 107] on input "multiselect-search" at bounding box center [218, 106] width 56 height 6
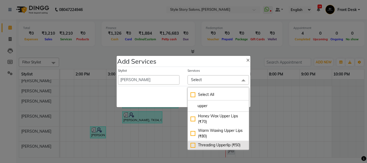
type input "upper"
click at [191, 146] on div "Threading Upperlip (₹50)" at bounding box center [218, 145] width 56 height 6
checkbox input "true"
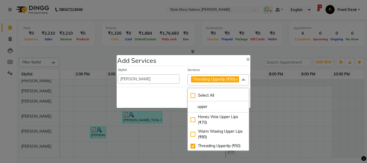
click at [150, 93] on div "Save Cancel" at bounding box center [184, 97] width 134 height 21
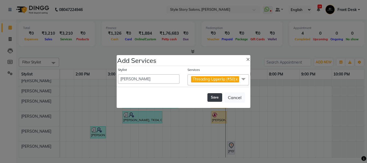
click at [210, 101] on button "Save" at bounding box center [214, 97] width 15 height 9
select select "82561"
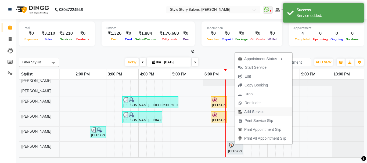
click at [262, 111] on span "Add Service" at bounding box center [254, 112] width 20 height 6
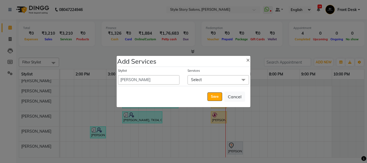
click at [212, 83] on span "Select" at bounding box center [217, 79] width 61 height 9
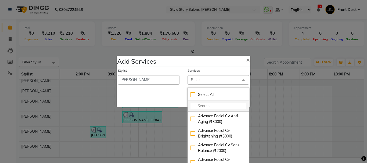
click at [216, 107] on input "multiselect-search" at bounding box center [218, 106] width 56 height 6
click at [165, 78] on select "[PERSON_NAME] [PERSON_NAME] [PERSON_NAME] Front Desk [PERSON_NAME] Deepika Taiw…" at bounding box center [148, 79] width 61 height 9
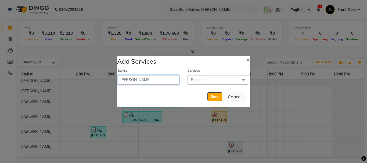
select select "62113"
click at [118, 75] on select "[PERSON_NAME] [PERSON_NAME] [PERSON_NAME] Front Desk [PERSON_NAME] Deepika Taiw…" at bounding box center [148, 79] width 61 height 9
select select "1140"
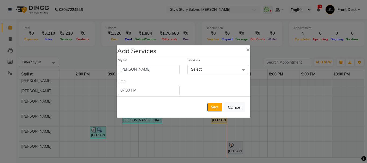
click at [216, 68] on span "Select" at bounding box center [217, 69] width 61 height 9
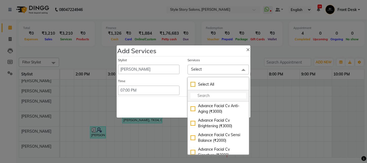
click at [207, 94] on input "multiselect-search" at bounding box center [218, 96] width 56 height 6
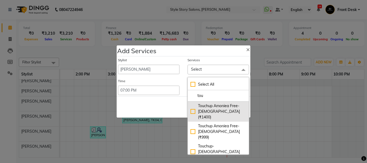
type input "tou"
click at [191, 110] on div "Touchup Amoniea Free-[DEMOGRAPHIC_DATA] (₹1400)" at bounding box center [218, 111] width 56 height 17
checkbox input "true"
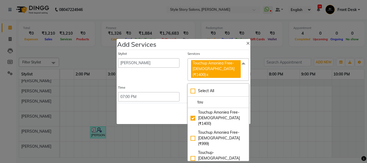
click at [165, 103] on div "Save Cancel" at bounding box center [184, 113] width 134 height 21
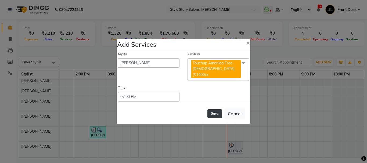
click at [211, 110] on button "Save" at bounding box center [214, 113] width 15 height 9
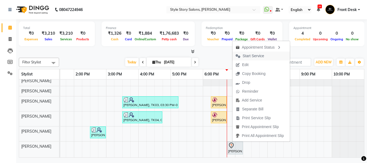
click at [263, 56] on span "Start Service" at bounding box center [252, 56] width 21 height 6
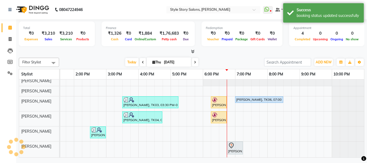
scroll to position [2, 216]
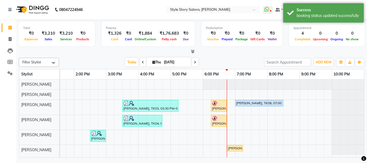
click at [246, 113] on div "[PERSON_NAME], TK03, 03:30 PM-05:15 PM, M_S Integrity Spa [PERSON_NAME], TK05, …" at bounding box center [106, 118] width 516 height 78
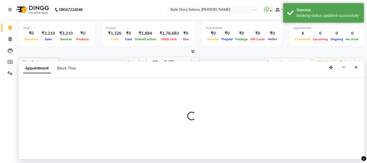
select select "62114"
select select "tentative"
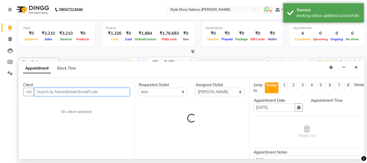
select select "1155"
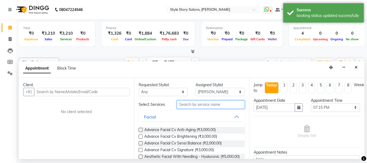
click at [194, 105] on input "text" at bounding box center [211, 104] width 68 height 8
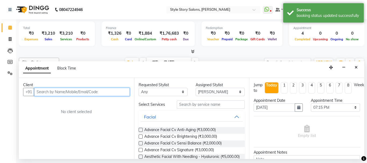
click at [63, 92] on input "text" at bounding box center [82, 92] width 96 height 8
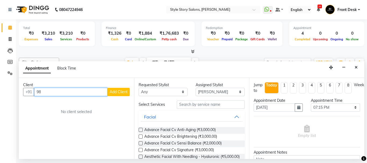
type input "9"
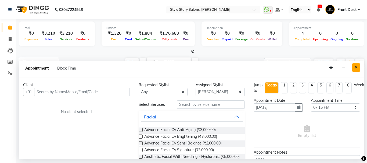
click at [357, 67] on icon "Close" at bounding box center [355, 68] width 3 height 4
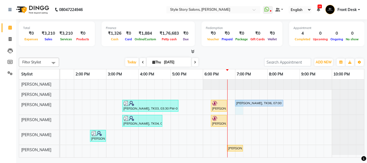
click at [235, 113] on td at bounding box center [239, 118] width 8 height 78
select select "62113"
select select "1140"
select select "tentative"
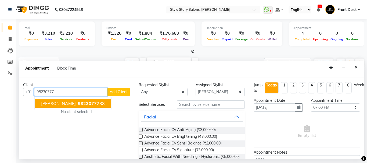
click at [86, 104] on span "98230777" at bounding box center [88, 103] width 21 height 5
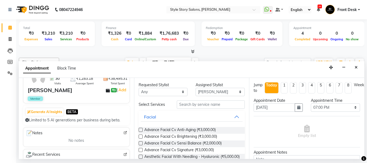
scroll to position [0, 0]
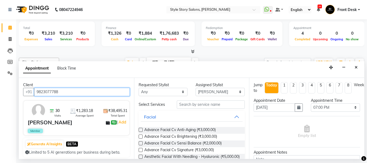
click at [65, 92] on input "9823077788" at bounding box center [82, 92] width 96 height 8
type input "9823077788"
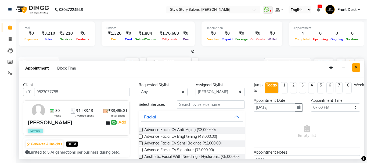
click at [356, 66] on icon "Close" at bounding box center [355, 68] width 3 height 4
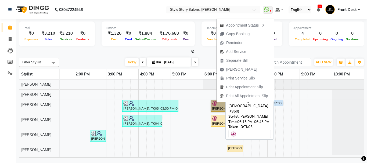
click at [217, 102] on link "[PERSON_NAME], TK05, 06:15 PM-06:45 PM, Shampoo And Conditioning [DEMOGRAPHIC_D…" at bounding box center [219, 106] width 16 height 12
select select "1"
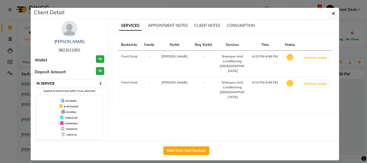
click at [97, 84] on select "Select IN SERVICE CONFIRMED TENTATIVE CHECK IN MARK DONE DROPPED UPCOMING" at bounding box center [70, 84] width 70 height 8
click at [332, 13] on icon "button" at bounding box center [333, 13] width 3 height 4
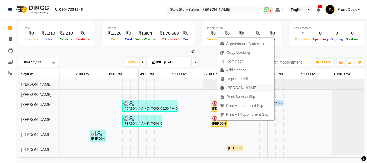
click at [238, 87] on span "[PERSON_NAME]" at bounding box center [241, 88] width 31 height 6
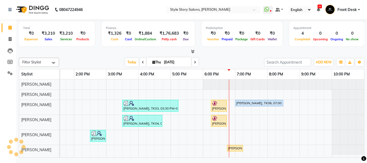
select select "service"
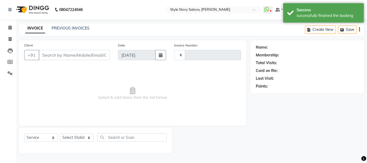
type input "1522"
select select "6249"
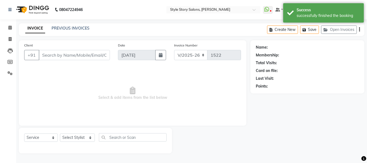
type input "9823021950"
select select "62114"
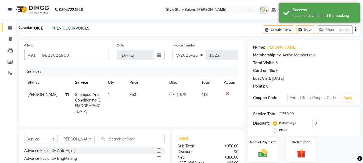
click at [10, 28] on icon at bounding box center [9, 28] width 3 height 4
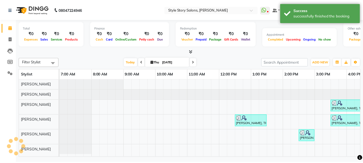
scroll to position [0, 212]
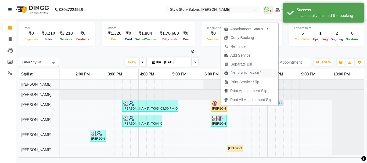
click at [252, 72] on span "[PERSON_NAME]" at bounding box center [243, 73] width 44 height 9
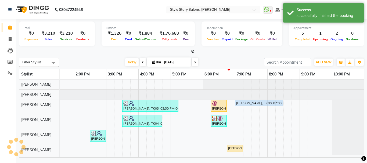
select select "6249"
select select "service"
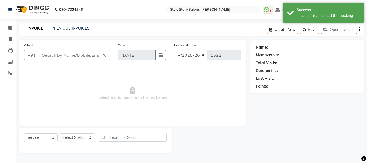
type input "9823021950"
select select "62113"
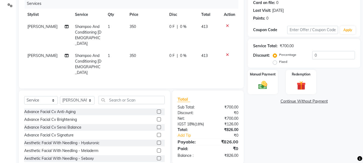
scroll to position [75, 0]
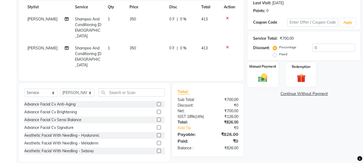
click at [272, 77] on div "Manual Payment" at bounding box center [262, 75] width 31 height 26
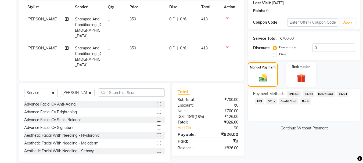
click at [342, 96] on span "CASH" at bounding box center [343, 94] width 12 height 6
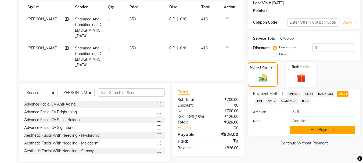
click at [328, 128] on button "Add Payment" at bounding box center [322, 130] width 65 height 8
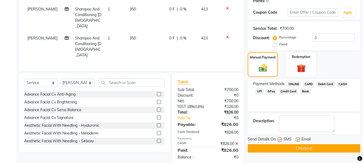
scroll to position [94, 0]
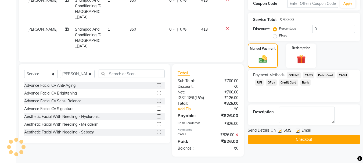
click at [327, 140] on button "Checkout" at bounding box center [304, 139] width 113 height 8
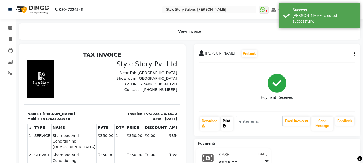
click at [229, 126] on link "Print" at bounding box center [226, 124] width 12 height 14
click at [11, 28] on icon at bounding box center [9, 28] width 3 height 4
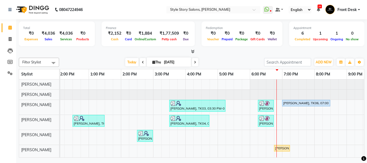
scroll to position [0, 176]
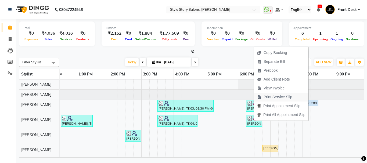
click at [284, 99] on span "Print Service Slip" at bounding box center [277, 97] width 29 height 6
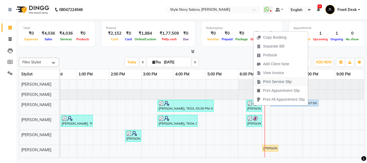
click at [273, 81] on span "Print Service Slip" at bounding box center [277, 82] width 29 height 6
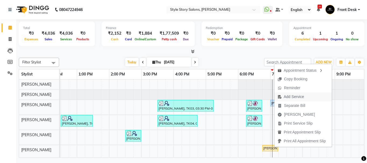
click at [303, 98] on span "Add Service" at bounding box center [294, 97] width 20 height 6
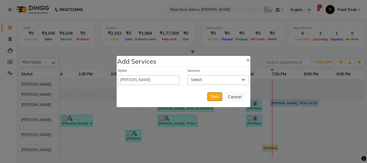
click at [205, 80] on span "Select" at bounding box center [217, 79] width 61 height 9
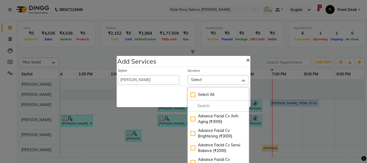
click at [246, 62] on span "×" at bounding box center [248, 60] width 4 height 8
select select "82561"
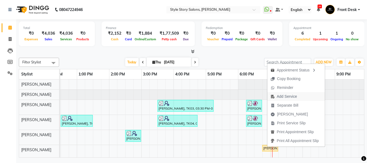
click at [284, 98] on span "Add Service" at bounding box center [287, 97] width 20 height 6
select select "89934"
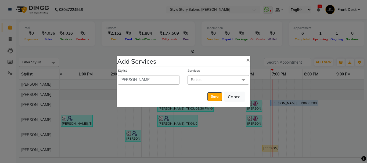
click at [206, 81] on span "Select" at bounding box center [217, 79] width 61 height 9
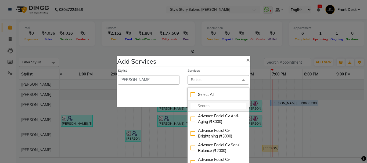
click at [209, 105] on input "multiselect-search" at bounding box center [218, 106] width 56 height 6
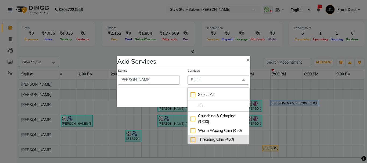
type input "chin"
click at [192, 140] on div "Threading Chin (₹50)" at bounding box center [218, 140] width 56 height 6
checkbox input "true"
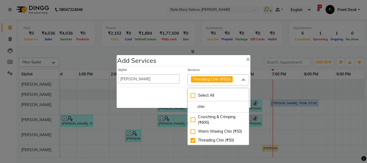
click at [155, 95] on div "Save Cancel" at bounding box center [184, 97] width 134 height 21
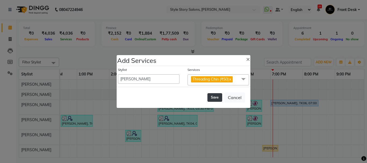
click at [216, 96] on button "Save" at bounding box center [214, 97] width 15 height 9
select select "82561"
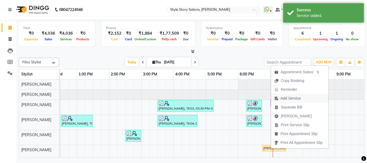
click at [291, 99] on span "Add Service" at bounding box center [290, 99] width 20 height 6
select select "89934"
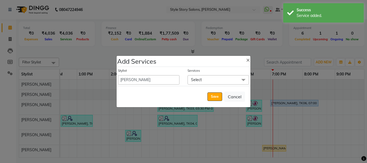
click at [199, 79] on span "Select" at bounding box center [196, 79] width 11 height 5
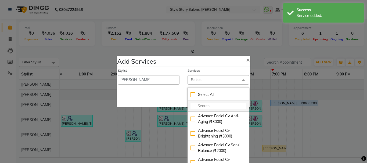
click at [205, 104] on input "multiselect-search" at bounding box center [218, 106] width 56 height 6
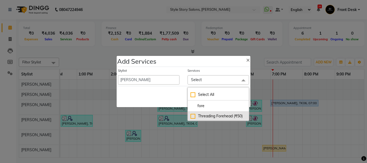
type input "fore"
click at [224, 115] on div "Threading Forehead (₹50)" at bounding box center [218, 116] width 56 height 6
checkbox input "true"
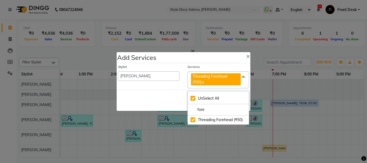
click at [164, 96] on div "Save Cancel" at bounding box center [184, 100] width 134 height 21
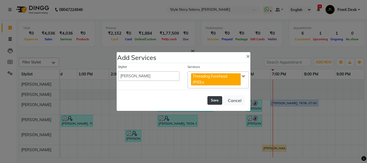
click at [217, 101] on button "Save" at bounding box center [214, 100] width 15 height 9
select select "82561"
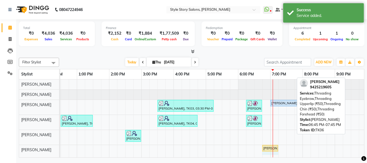
drag, startPoint x: 293, startPoint y: 148, endPoint x: 274, endPoint y: 149, distance: 18.8
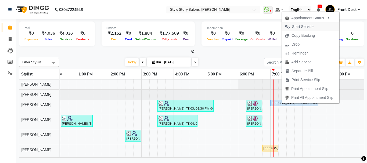
click at [308, 29] on span "Start Service" at bounding box center [302, 27] width 21 height 6
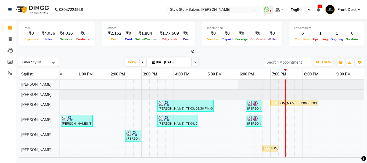
scroll to position [2, 0]
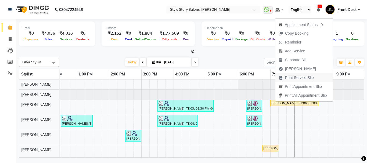
click at [307, 78] on span "Print Service Slip" at bounding box center [299, 78] width 29 height 6
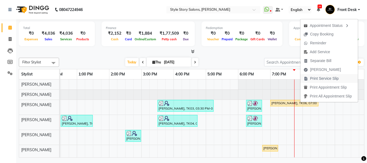
click at [332, 78] on span "Print Service Slip" at bounding box center [324, 79] width 29 height 6
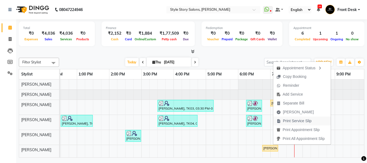
click at [297, 121] on span "Print Service Slip" at bounding box center [297, 121] width 29 height 6
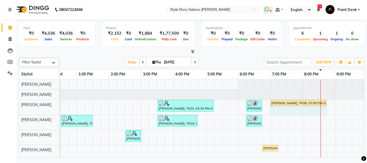
drag, startPoint x: 318, startPoint y: 101, endPoint x: 321, endPoint y: 101, distance: 3.2
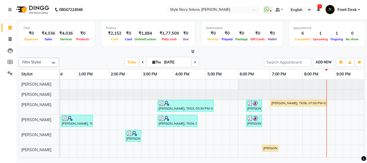
click at [321, 64] on span "ADD NEW" at bounding box center [324, 62] width 16 height 4
click at [313, 85] on link "Add Attendance" at bounding box center [311, 86] width 42 height 7
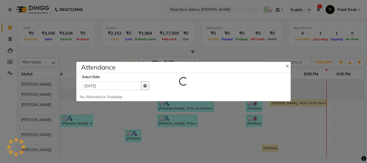
select select "A"
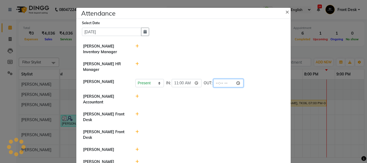
click at [224, 84] on input "time" at bounding box center [228, 83] width 30 height 8
click at [272, 106] on li "[PERSON_NAME] Accountant" at bounding box center [184, 99] width 212 height 18
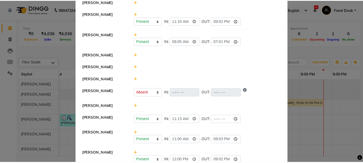
scroll to position [367, 0]
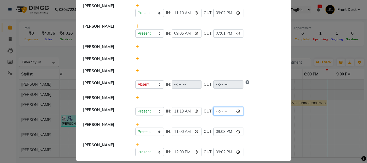
click at [223, 107] on input "time" at bounding box center [228, 111] width 30 height 8
click at [263, 85] on li "[PERSON_NAME] Present Absent Late Half Day Weekly Off IN: OUT:" at bounding box center [184, 84] width 212 height 15
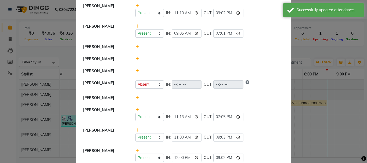
click at [349, 102] on ngb-modal-window "Attendance × Select Date [DATE] [PERSON_NAME] Inventory Manager [PERSON_NAME] H…" at bounding box center [183, 81] width 367 height 163
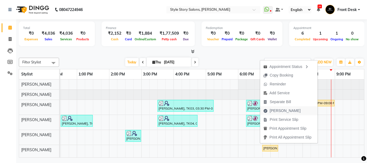
click at [291, 110] on button "[PERSON_NAME]" at bounding box center [288, 110] width 57 height 9
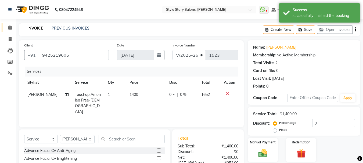
click at [10, 28] on icon at bounding box center [9, 28] width 3 height 4
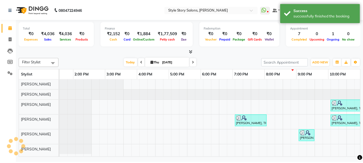
scroll to position [0, 212]
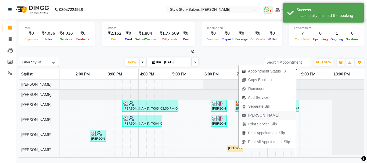
click at [271, 116] on button "[PERSON_NAME]" at bounding box center [266, 115] width 57 height 9
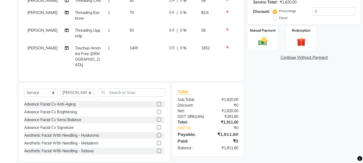
scroll to position [117, 0]
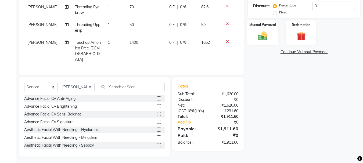
click at [266, 36] on img at bounding box center [262, 35] width 15 height 11
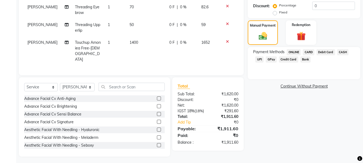
click at [344, 52] on span "CASH" at bounding box center [343, 52] width 12 height 6
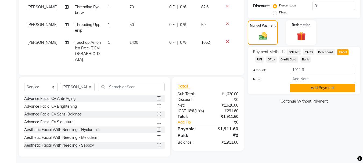
click at [305, 86] on button "Add Payment" at bounding box center [322, 88] width 65 height 8
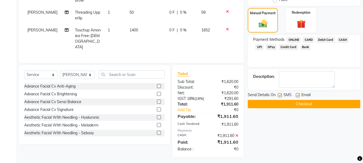
scroll to position [136, 0]
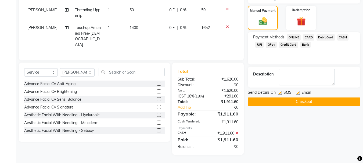
click at [313, 98] on button "Checkout" at bounding box center [304, 101] width 113 height 8
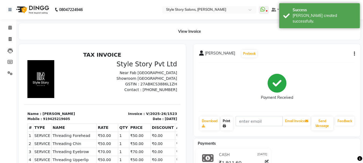
click at [226, 123] on link "Print" at bounding box center [226, 124] width 12 height 14
click at [9, 26] on icon at bounding box center [9, 28] width 3 height 4
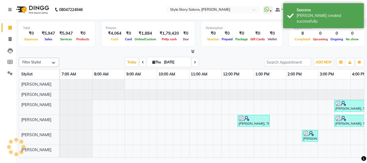
scroll to position [0, 212]
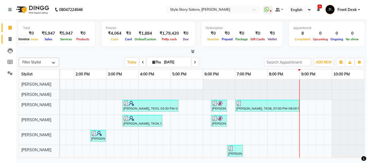
click at [10, 39] on icon at bounding box center [10, 39] width 3 height 4
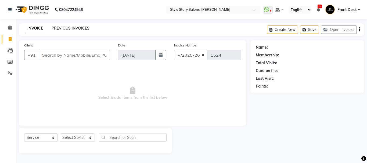
click at [68, 29] on link "PREVIOUS INVOICES" at bounding box center [71, 28] width 38 height 5
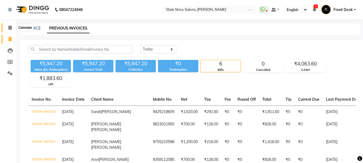
click at [10, 27] on icon at bounding box center [9, 28] width 3 height 4
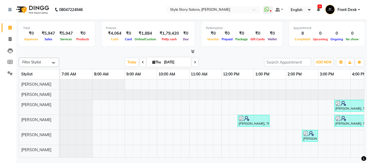
click at [358, 8] on link "Front Desk" at bounding box center [342, 9] width 35 height 9
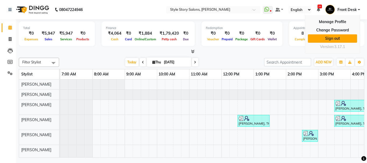
click at [338, 38] on link "Sign out" at bounding box center [332, 38] width 49 height 8
